Goal: Information Seeking & Learning: Learn about a topic

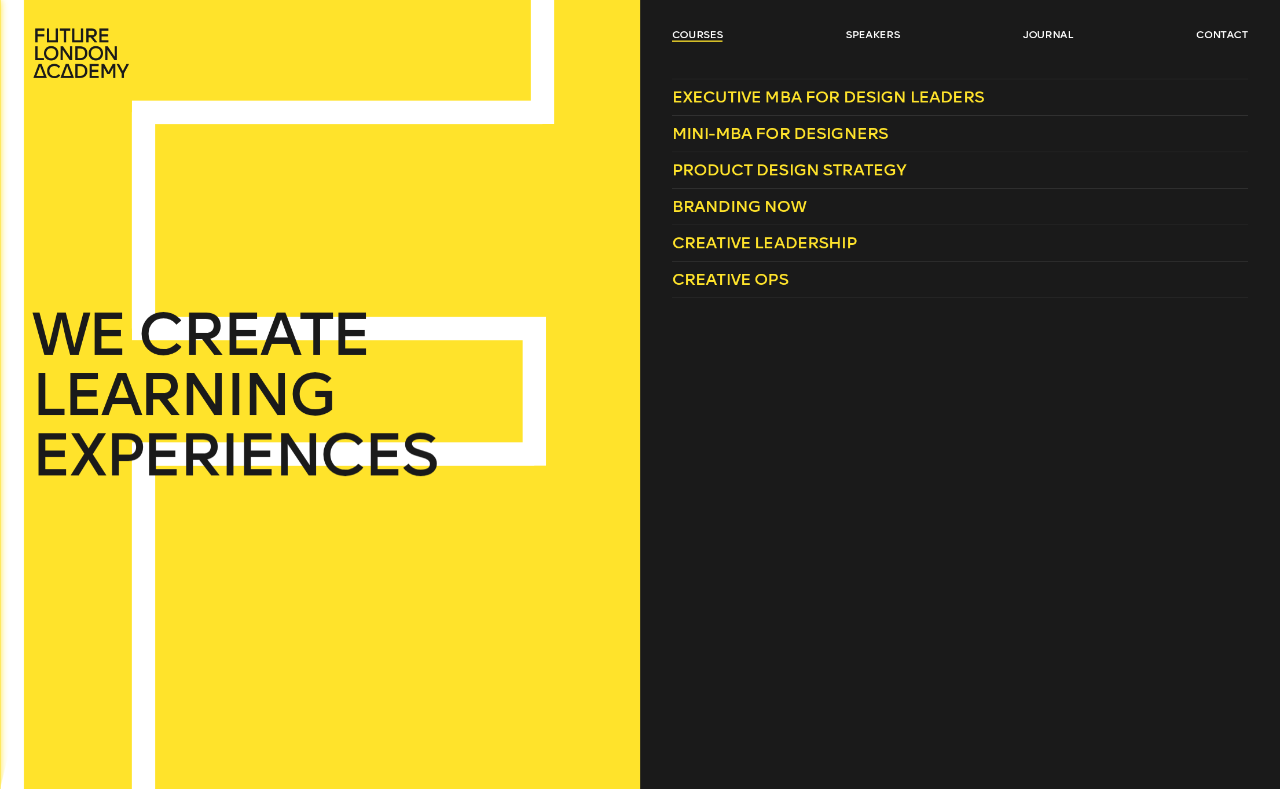
click at [691, 34] on link "courses" at bounding box center [697, 35] width 51 height 14
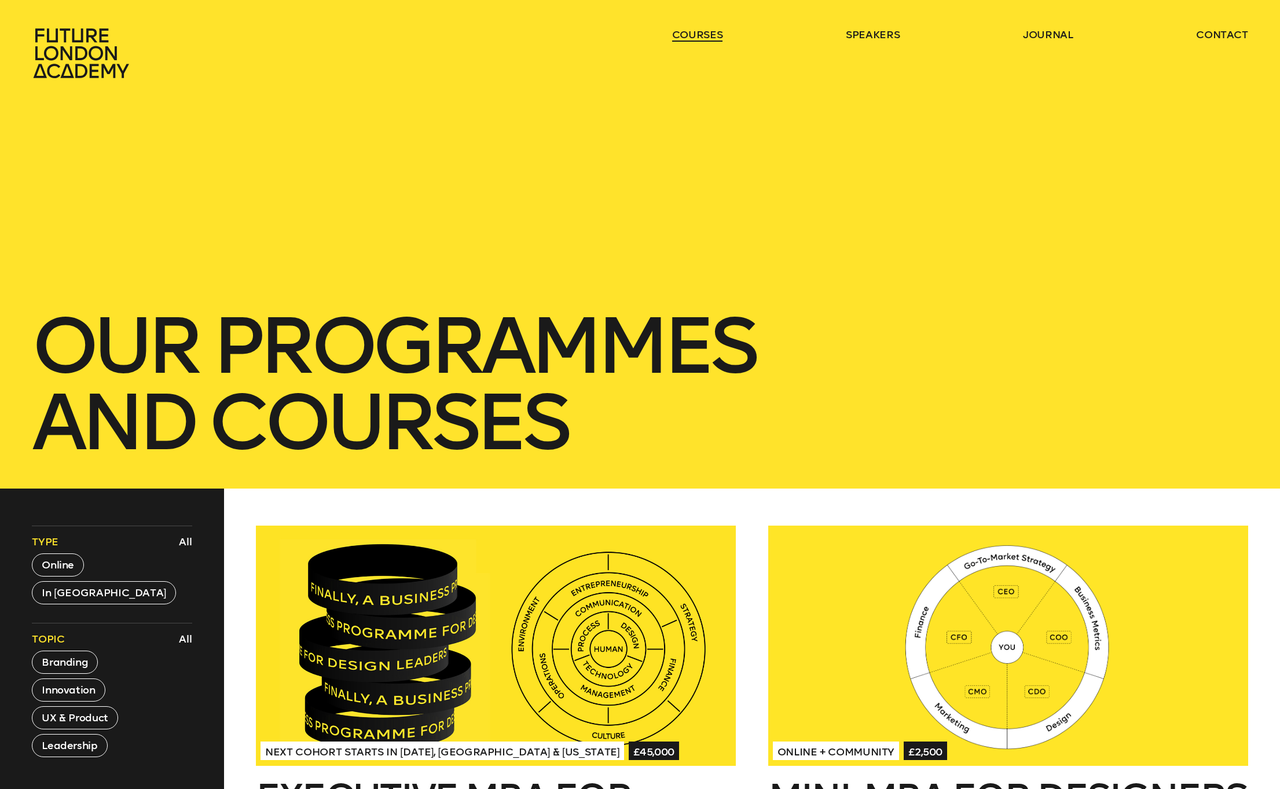
click at [691, 34] on link "courses" at bounding box center [697, 35] width 51 height 14
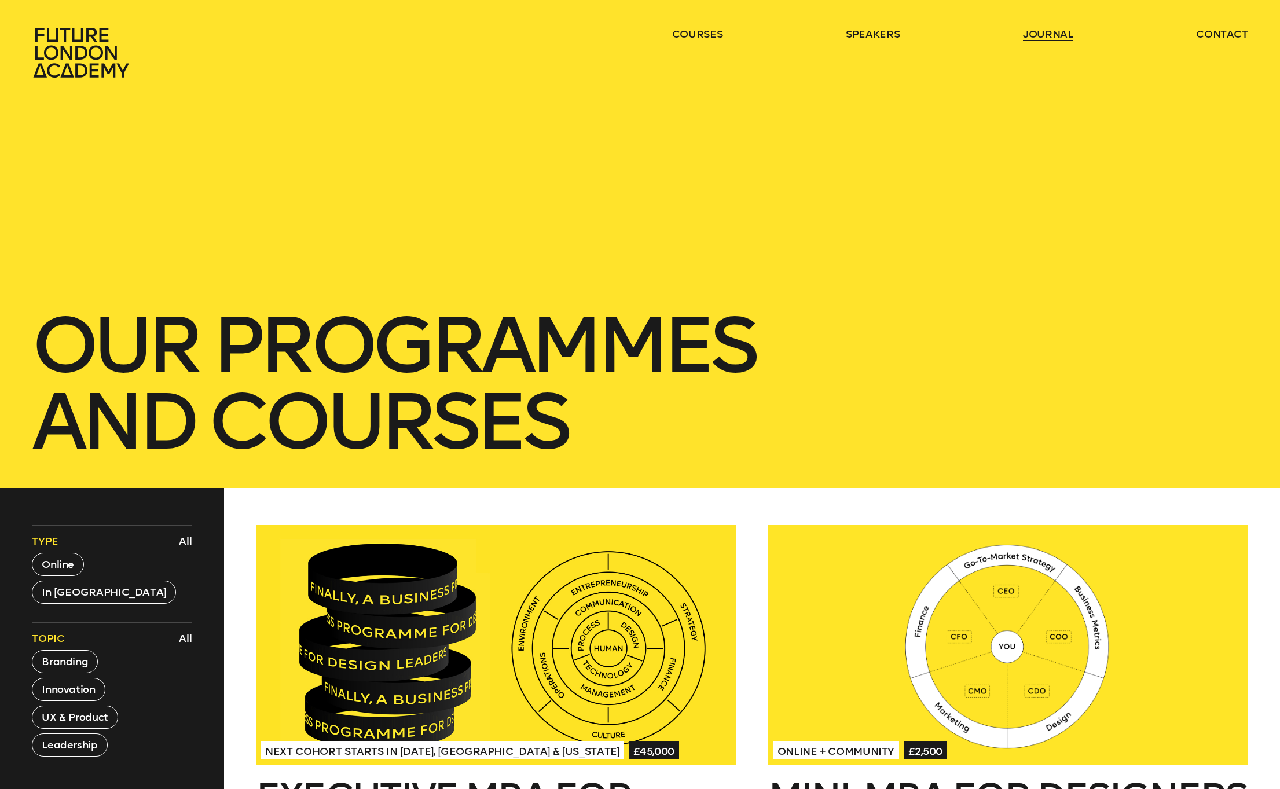
click at [1047, 36] on link "journal" at bounding box center [1048, 34] width 50 height 14
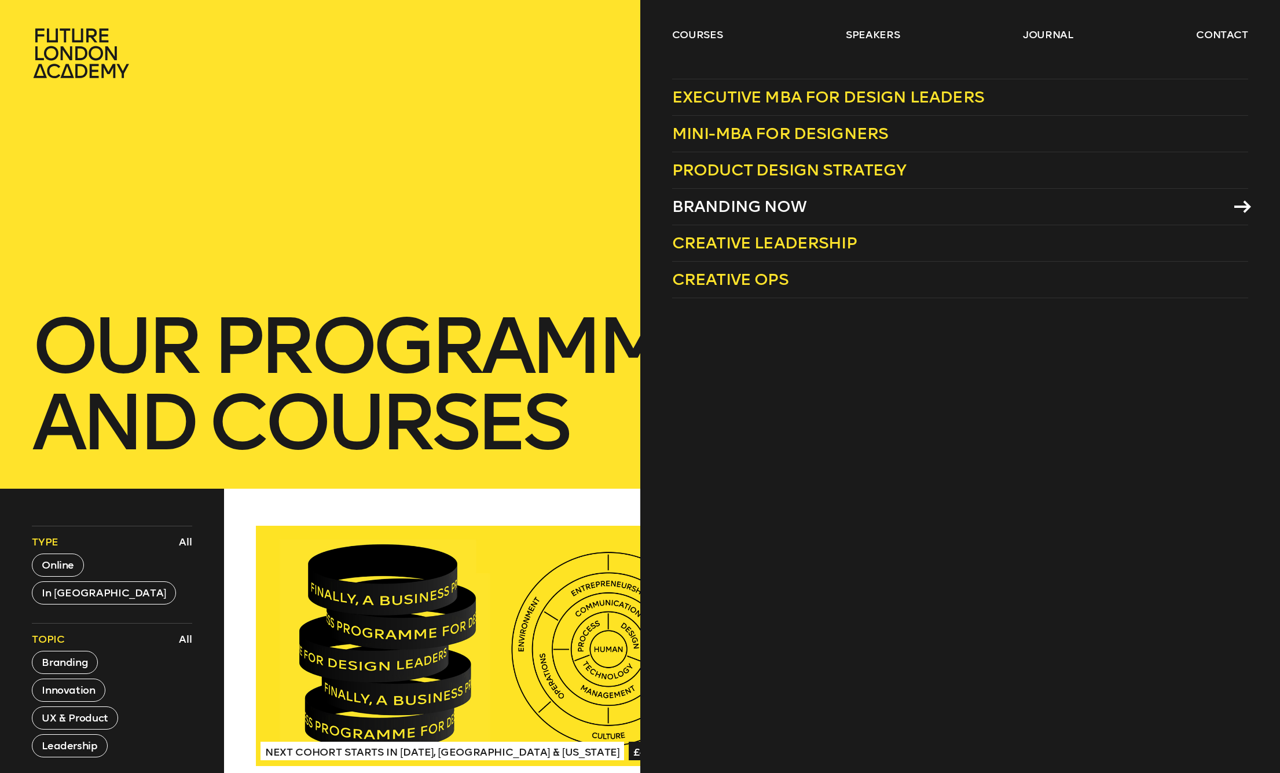
click at [739, 208] on span "Branding Now" at bounding box center [739, 206] width 134 height 19
click at [731, 131] on span "Mini-MBA for Designers" at bounding box center [780, 133] width 217 height 19
click at [766, 100] on span "Executive MBA for Design Leaders" at bounding box center [828, 96] width 312 height 19
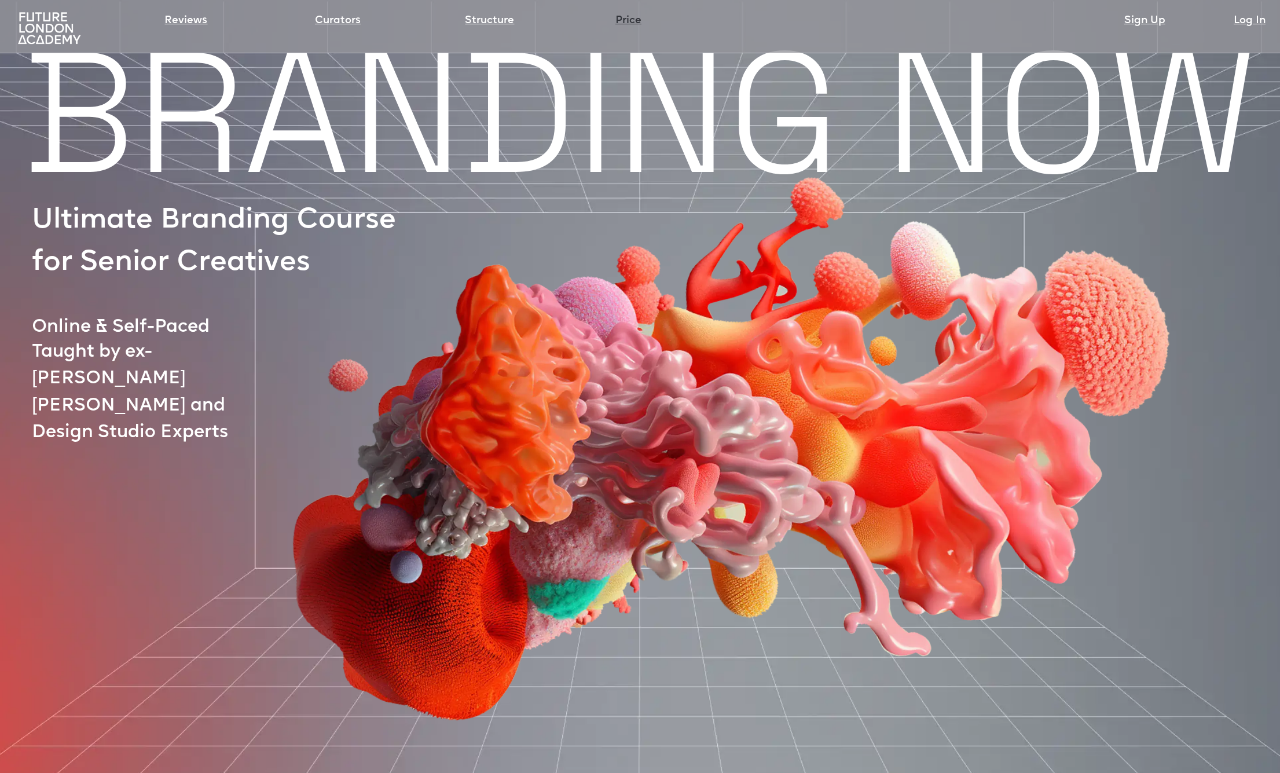
click at [624, 19] on link "Price" at bounding box center [628, 21] width 26 height 16
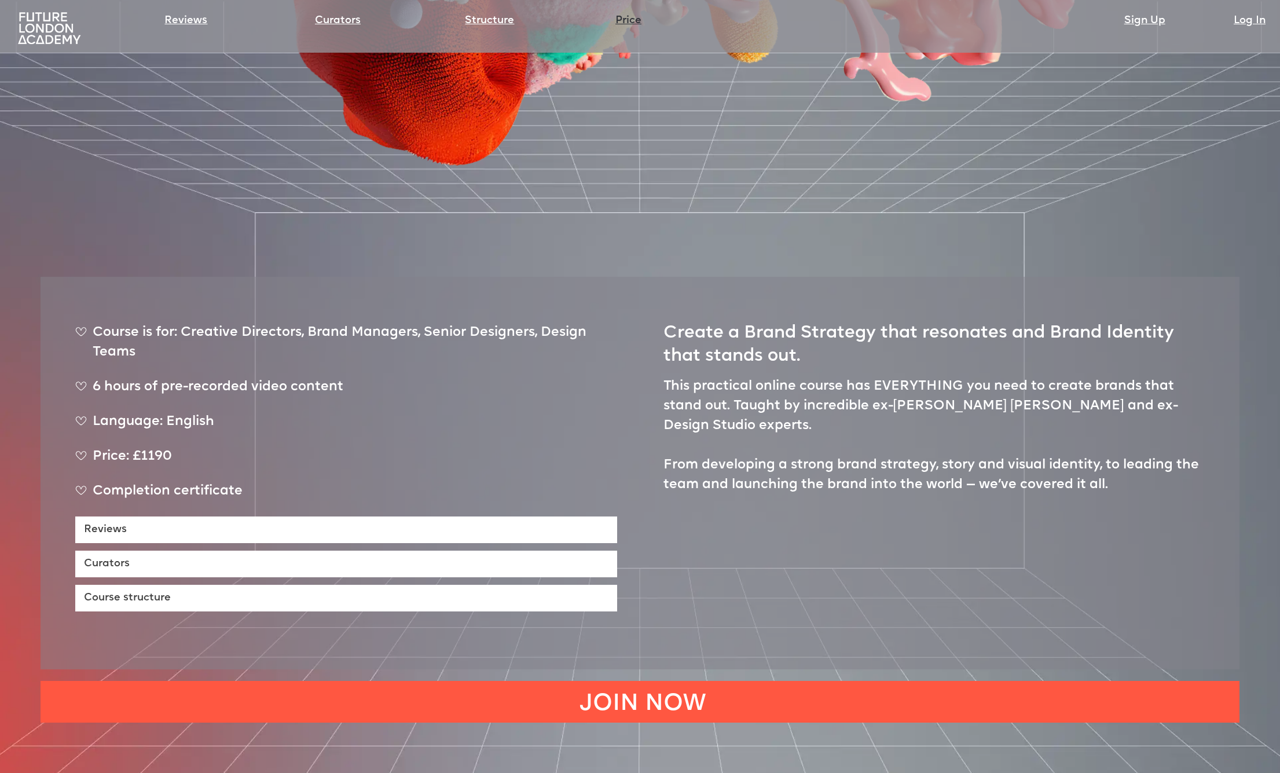
scroll to position [552, 0]
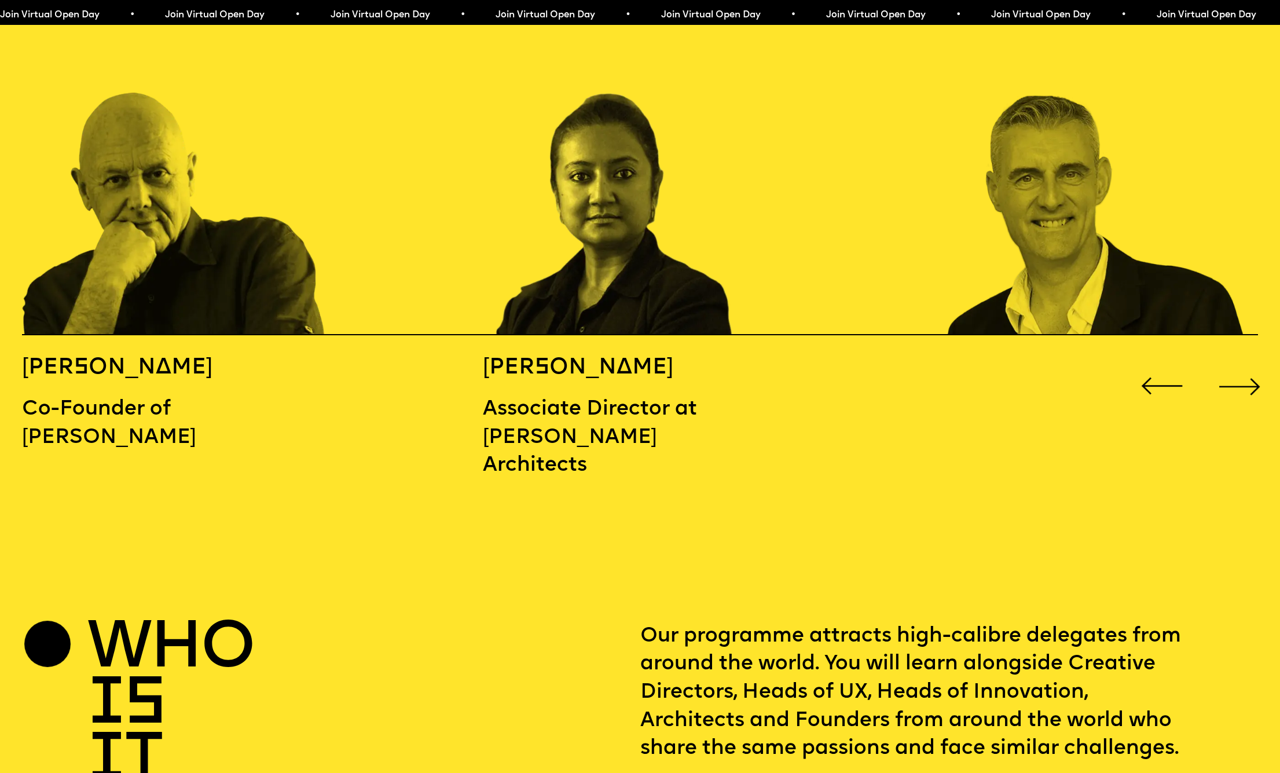
scroll to position [2009, 0]
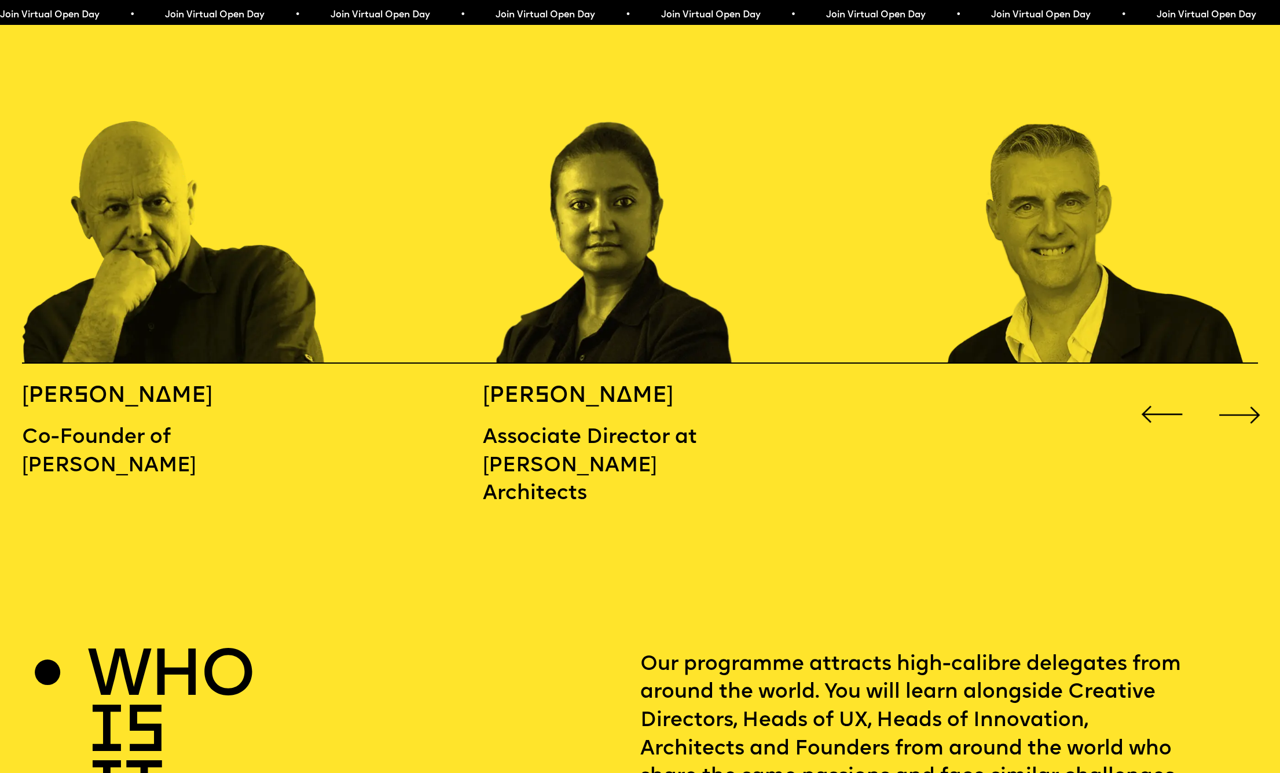
click at [1254, 389] on div "Next slide" at bounding box center [1239, 414] width 51 height 51
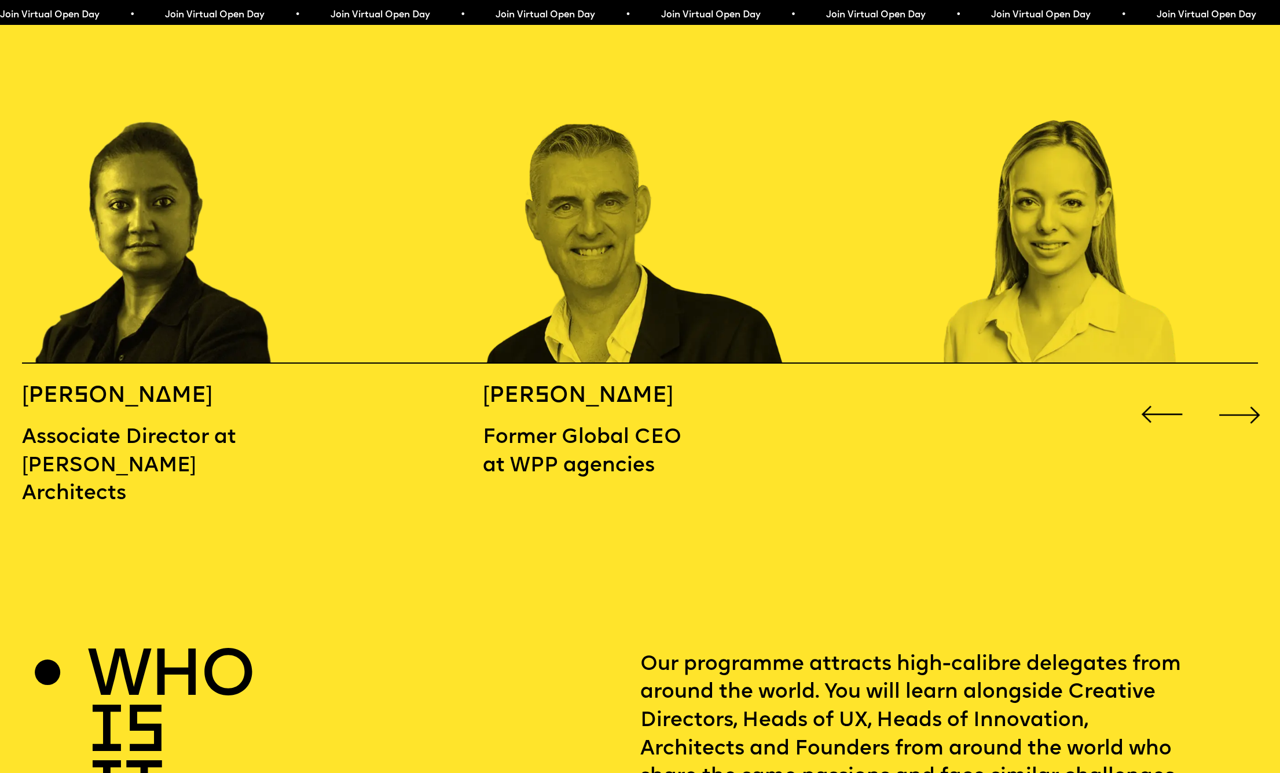
click at [1254, 389] on div "Next slide" at bounding box center [1239, 414] width 51 height 51
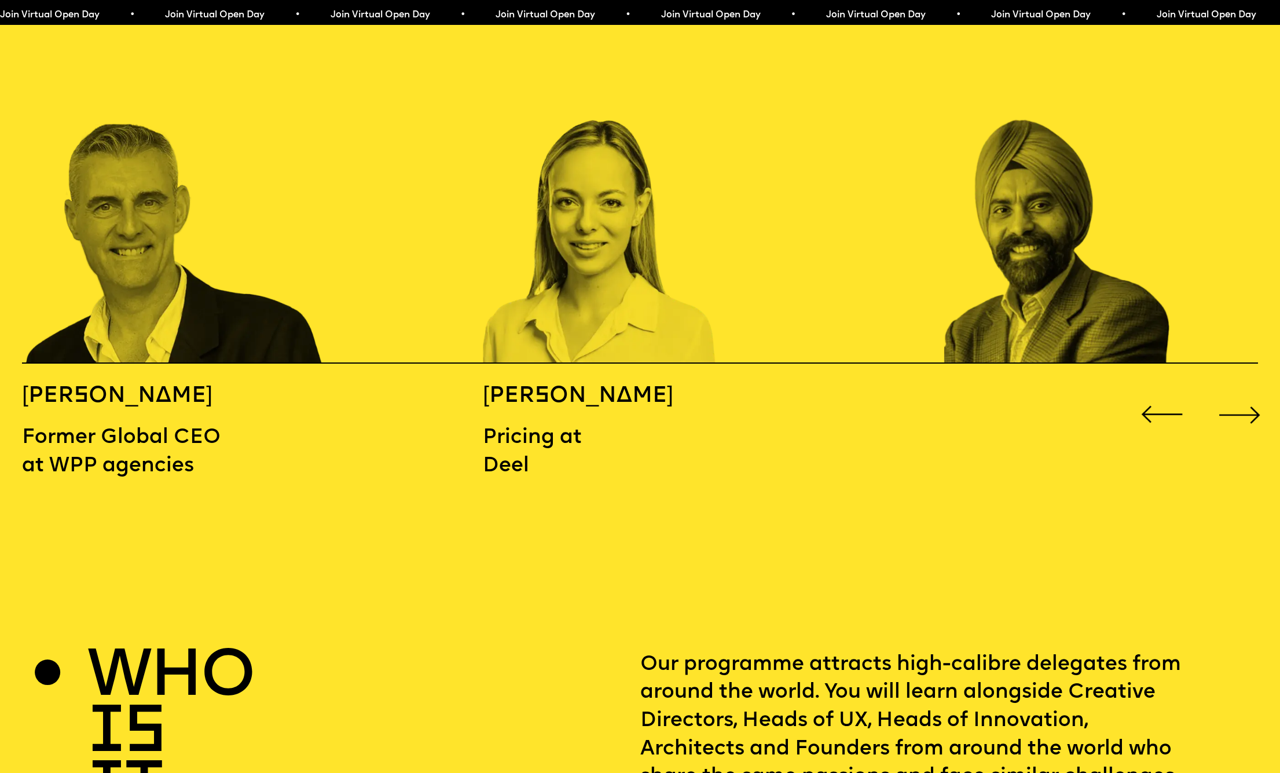
click at [1254, 389] on div "Next slide" at bounding box center [1239, 414] width 51 height 51
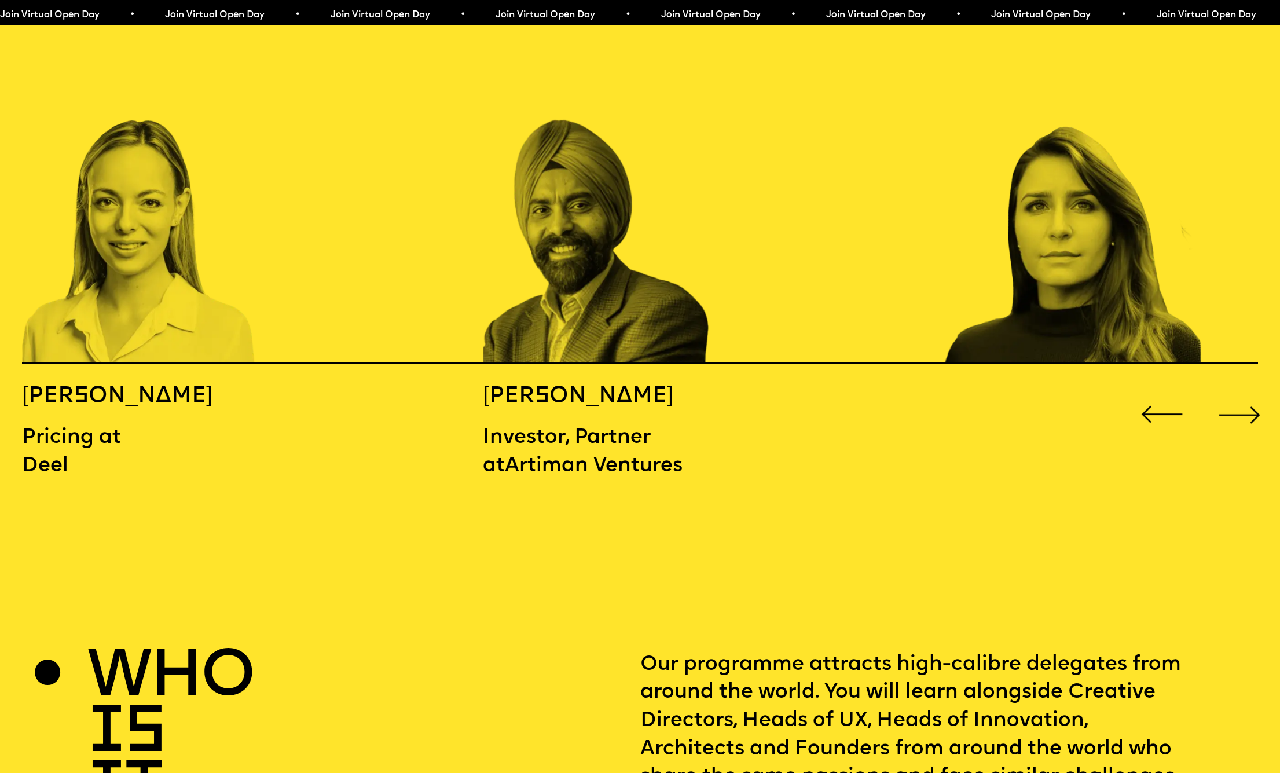
click at [1254, 389] on div "Next slide" at bounding box center [1239, 414] width 51 height 51
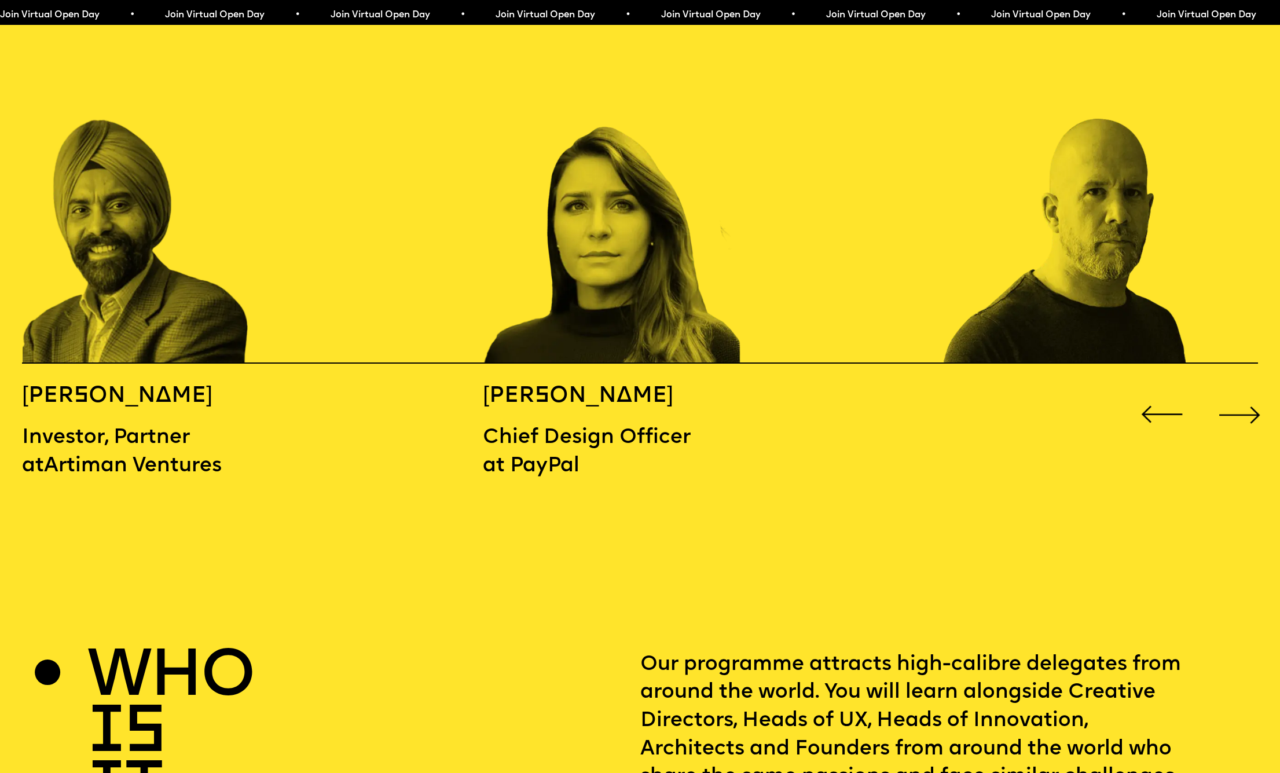
click at [1254, 389] on div "Next slide" at bounding box center [1239, 414] width 51 height 51
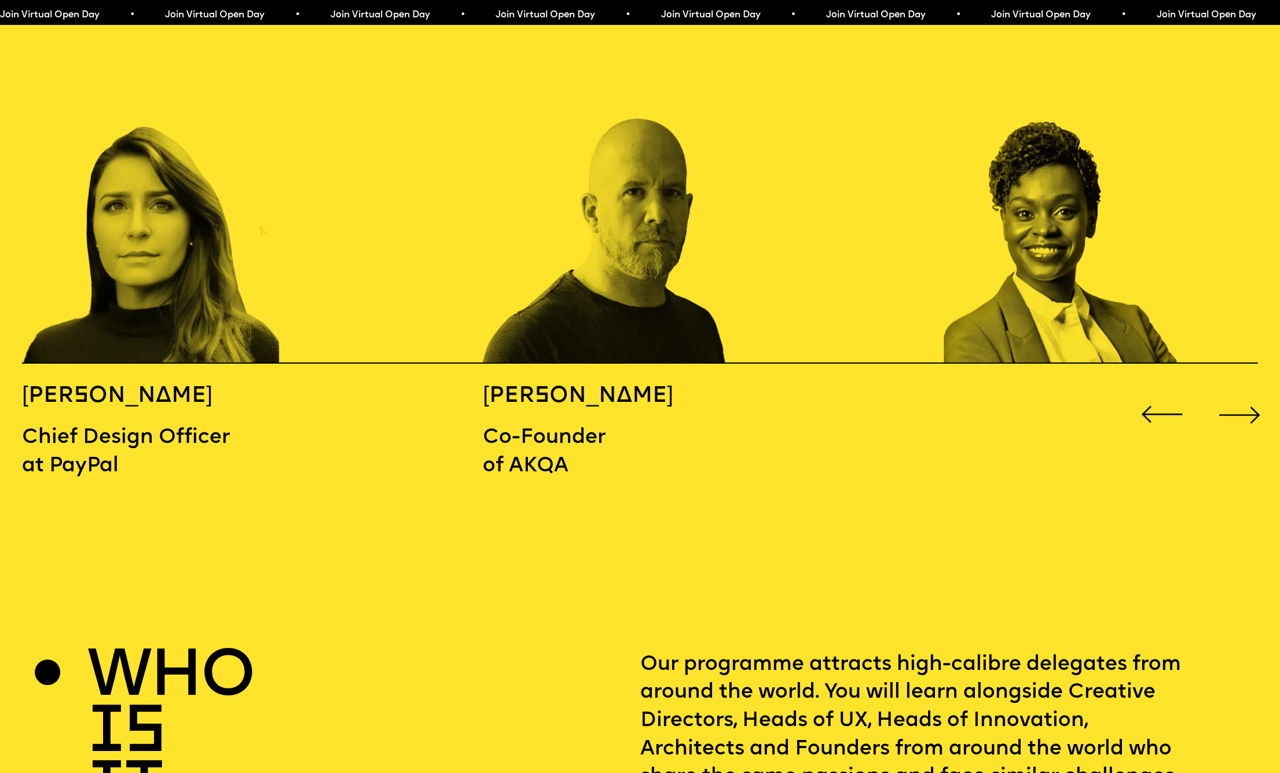
click at [1254, 389] on div "Next slide" at bounding box center [1239, 414] width 51 height 51
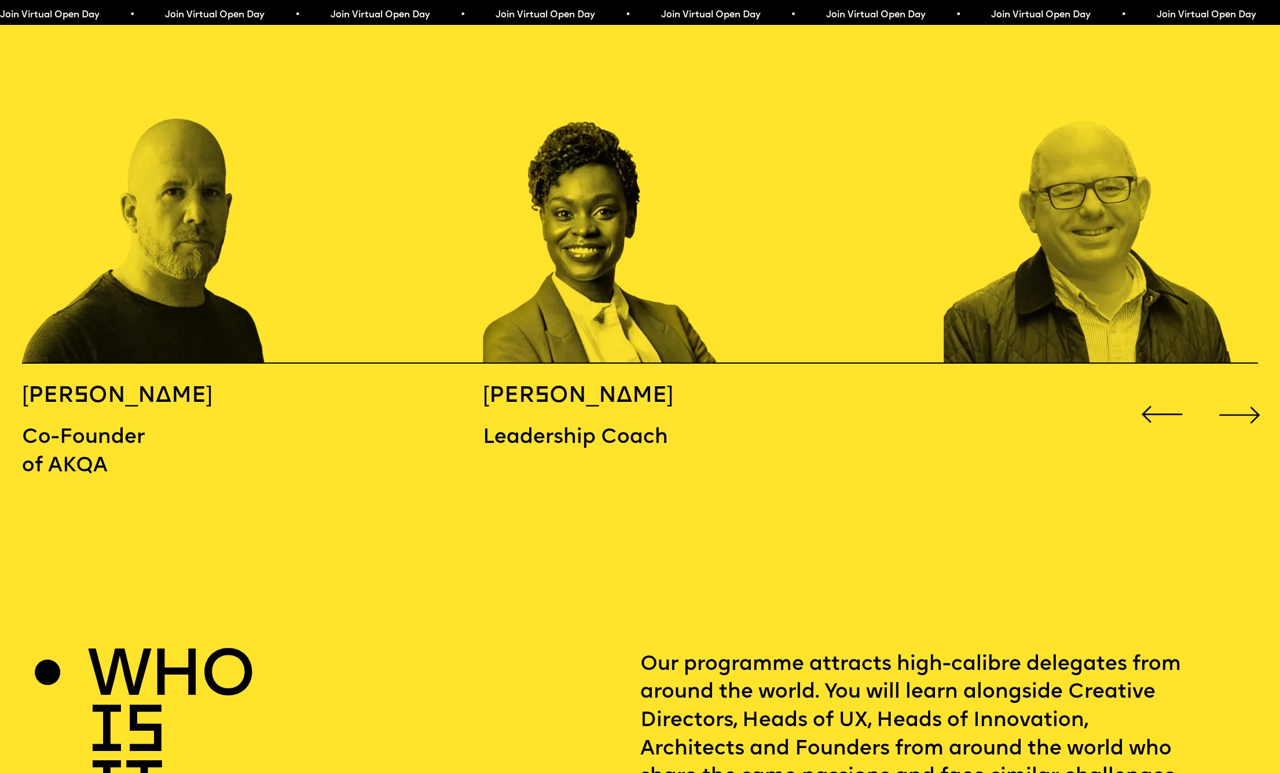
click at [1254, 389] on div "Next slide" at bounding box center [1239, 414] width 51 height 51
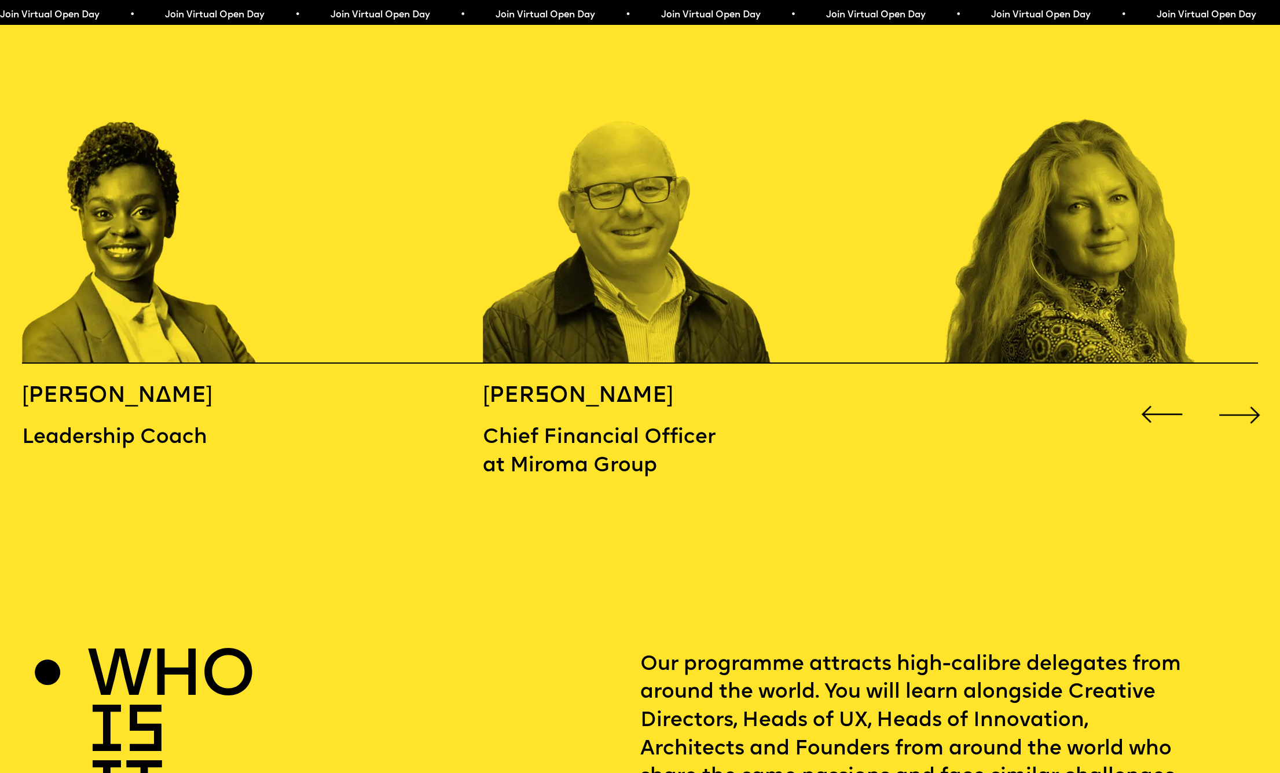
click at [1254, 389] on div "Next slide" at bounding box center [1239, 414] width 51 height 51
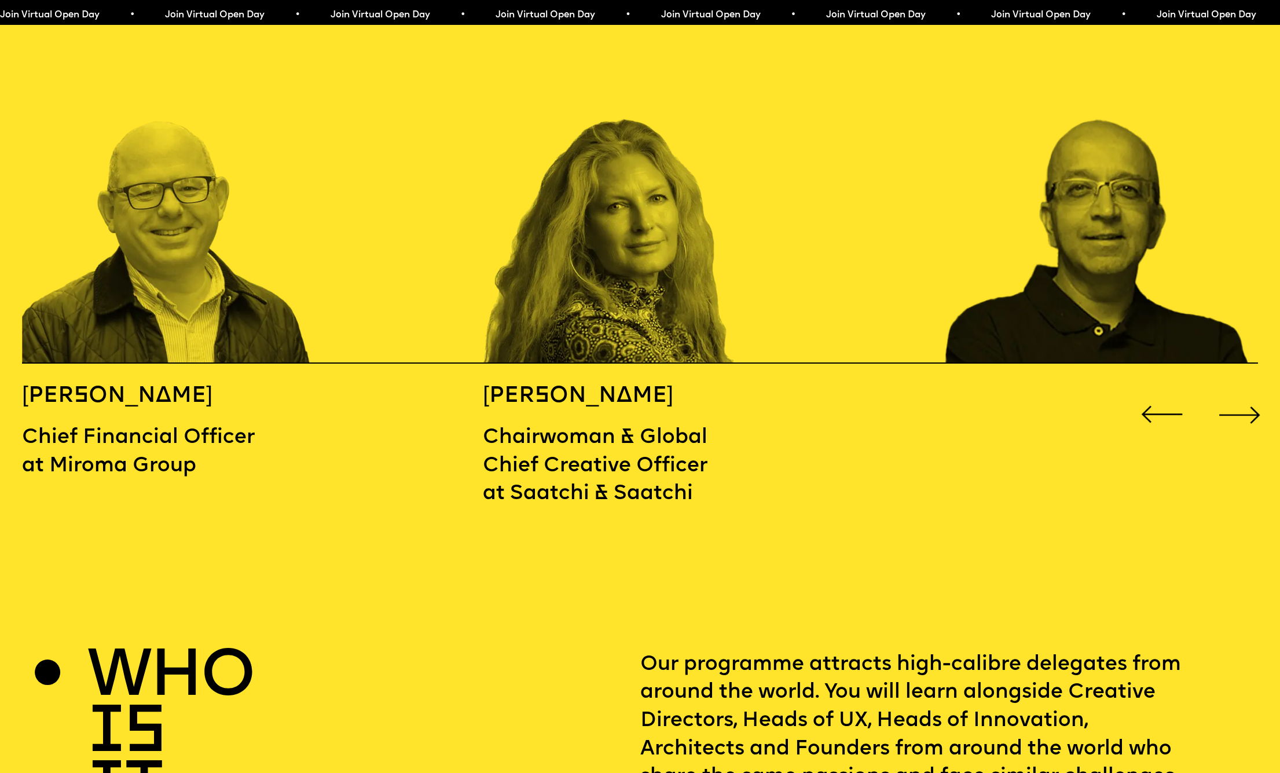
click at [1254, 389] on div "Next slide" at bounding box center [1239, 414] width 51 height 51
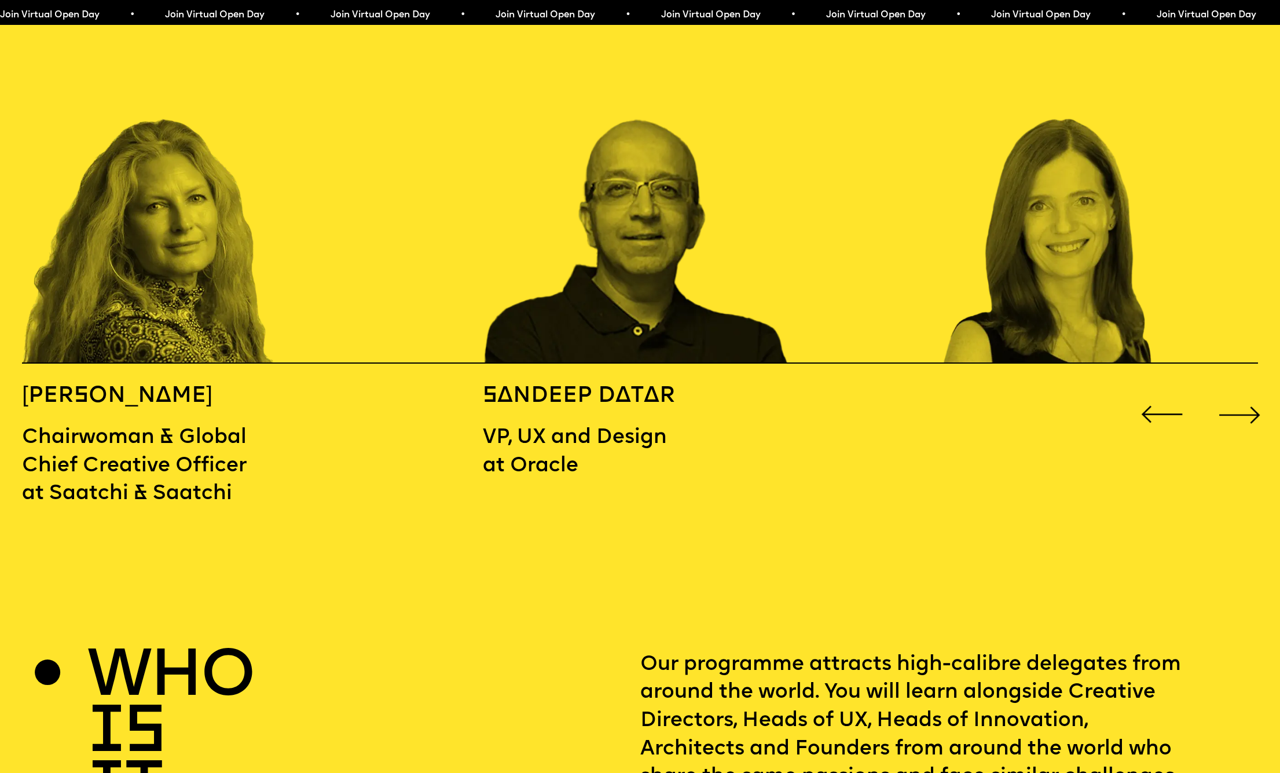
click at [1254, 389] on div "Next slide" at bounding box center [1239, 414] width 51 height 51
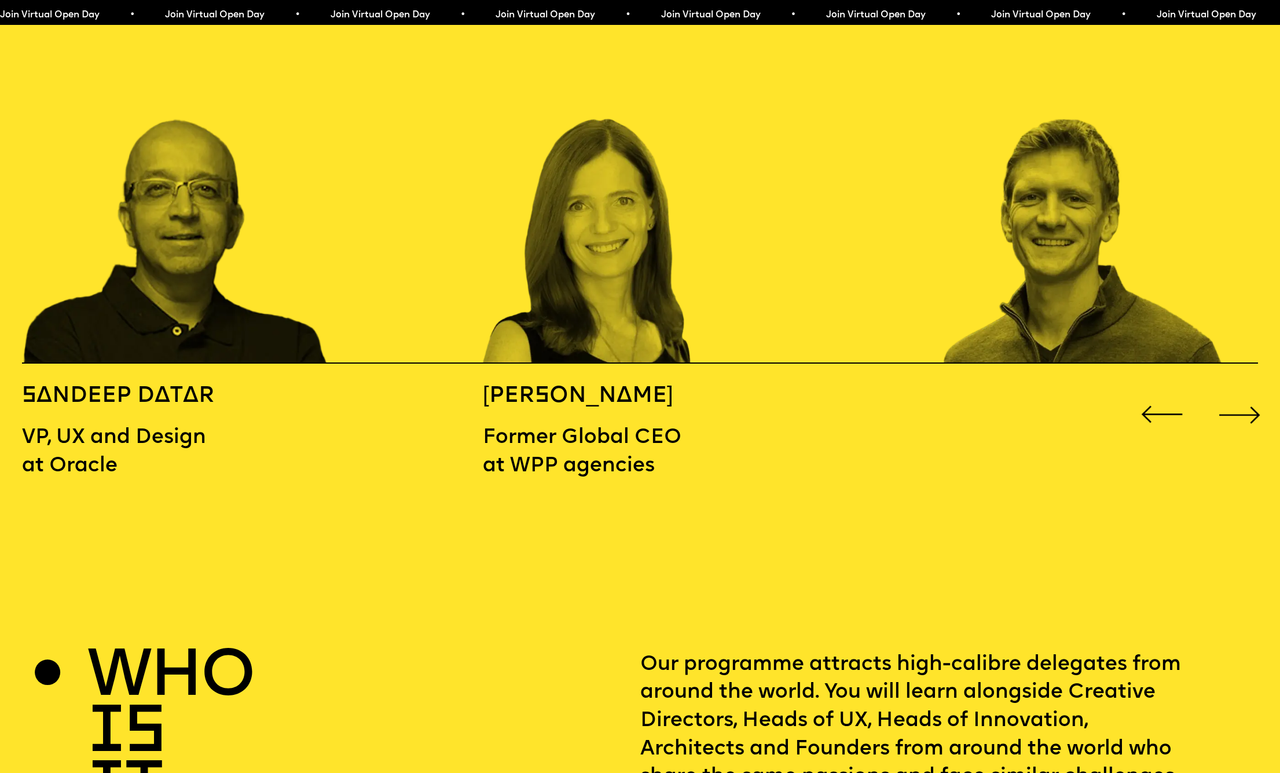
click at [1254, 389] on div "Next slide" at bounding box center [1239, 414] width 51 height 51
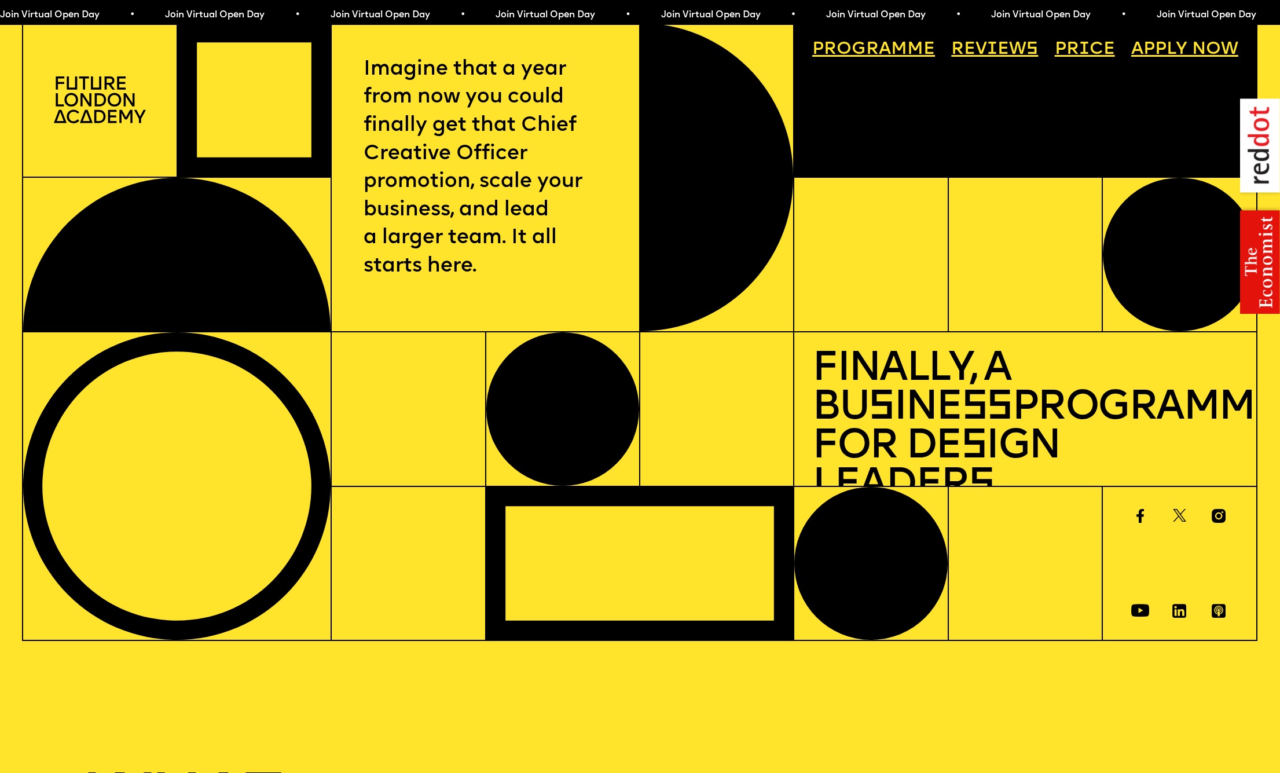
scroll to position [0, 0]
